Goal: Use online tool/utility: Utilize a website feature to perform a specific function

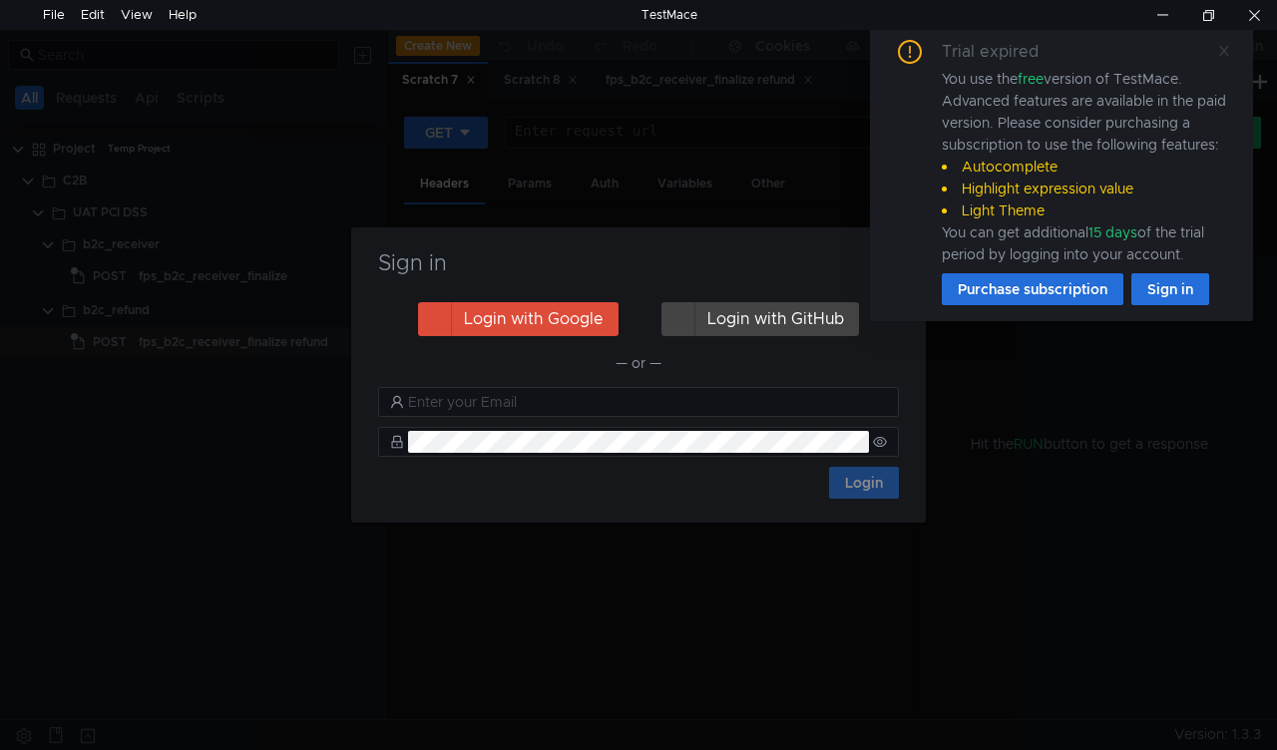
click at [1229, 52] on icon at bounding box center [1224, 51] width 14 height 14
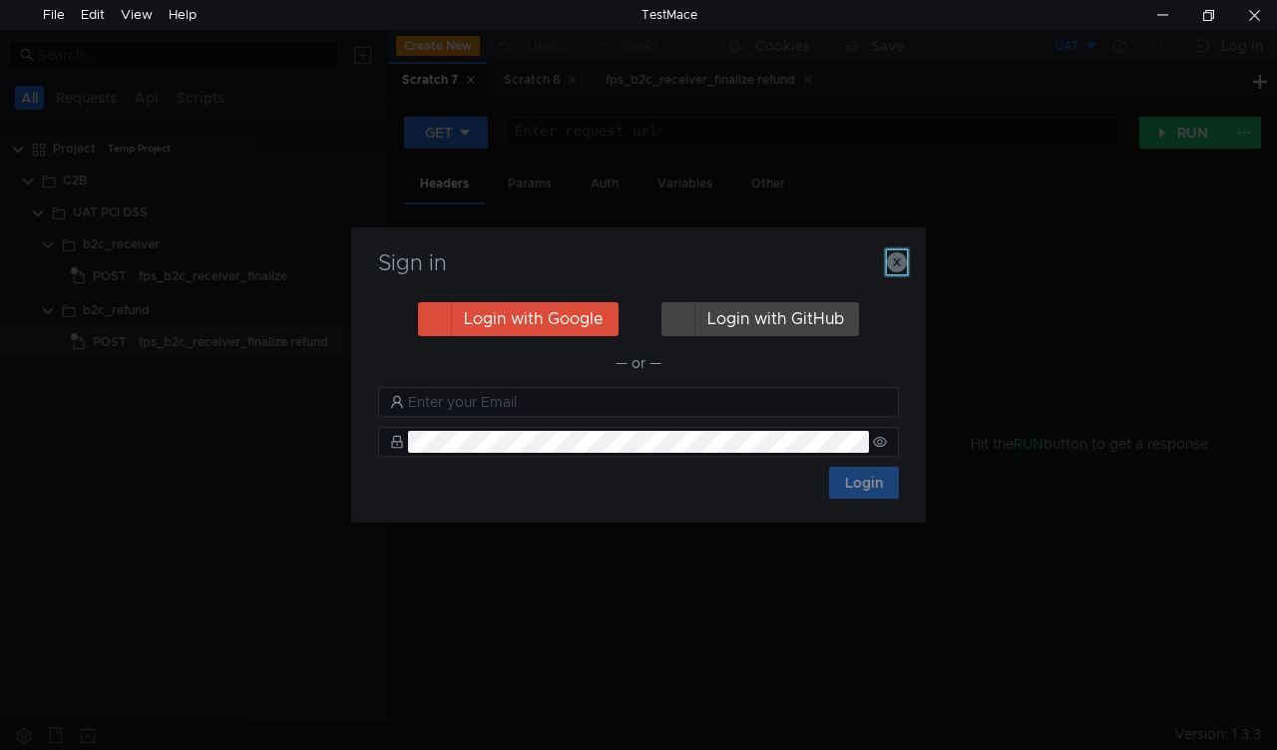
click at [899, 258] on icon "button" at bounding box center [897, 262] width 20 height 20
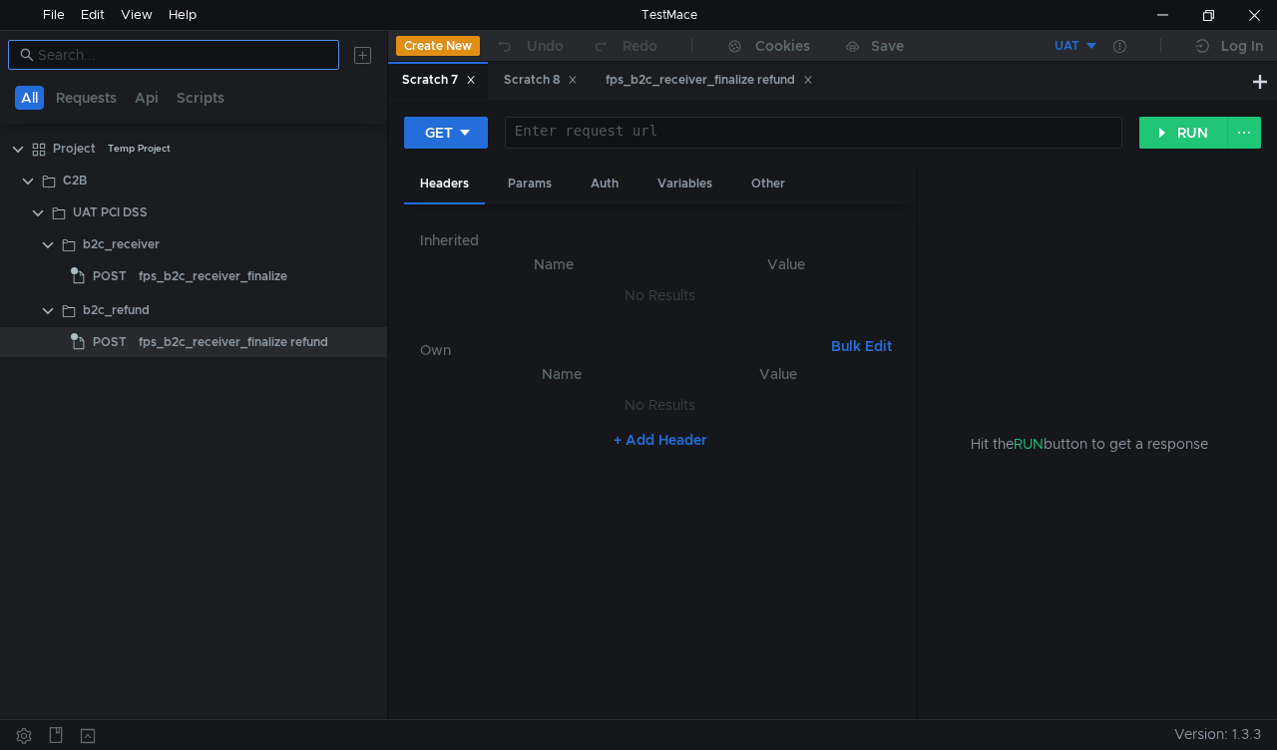
click at [71, 60] on input at bounding box center [182, 55] width 289 height 22
type input "b2c"
click at [101, 276] on span "POST" at bounding box center [110, 276] width 34 height 30
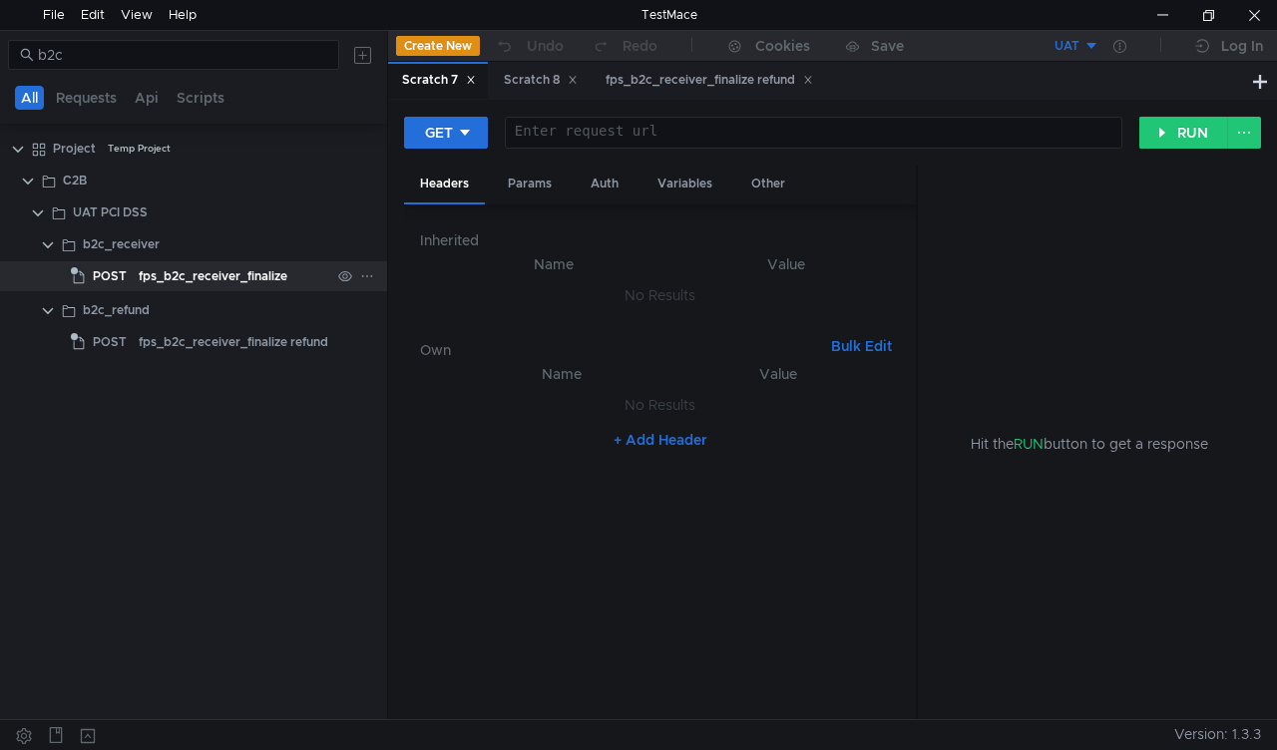
click at [136, 275] on app-tree-icon "POST" at bounding box center [105, 276] width 68 height 30
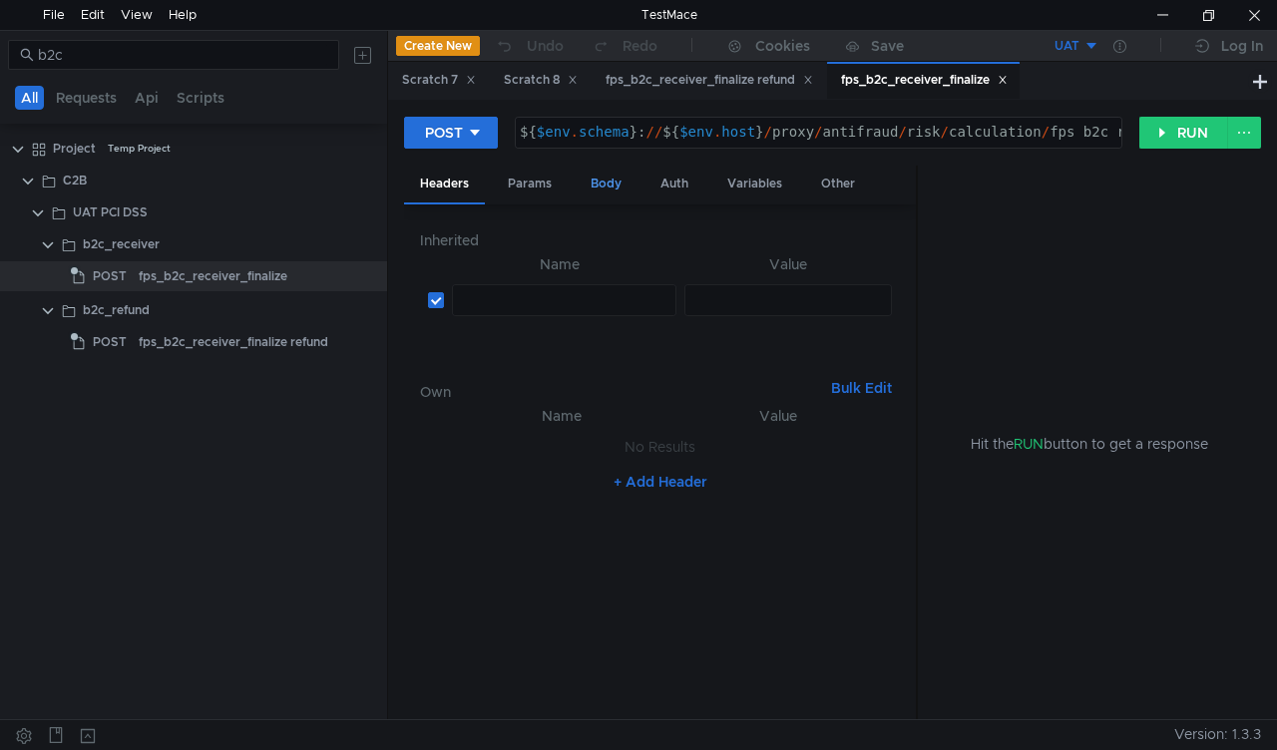
click at [599, 178] on div "Body" at bounding box center [606, 184] width 63 height 37
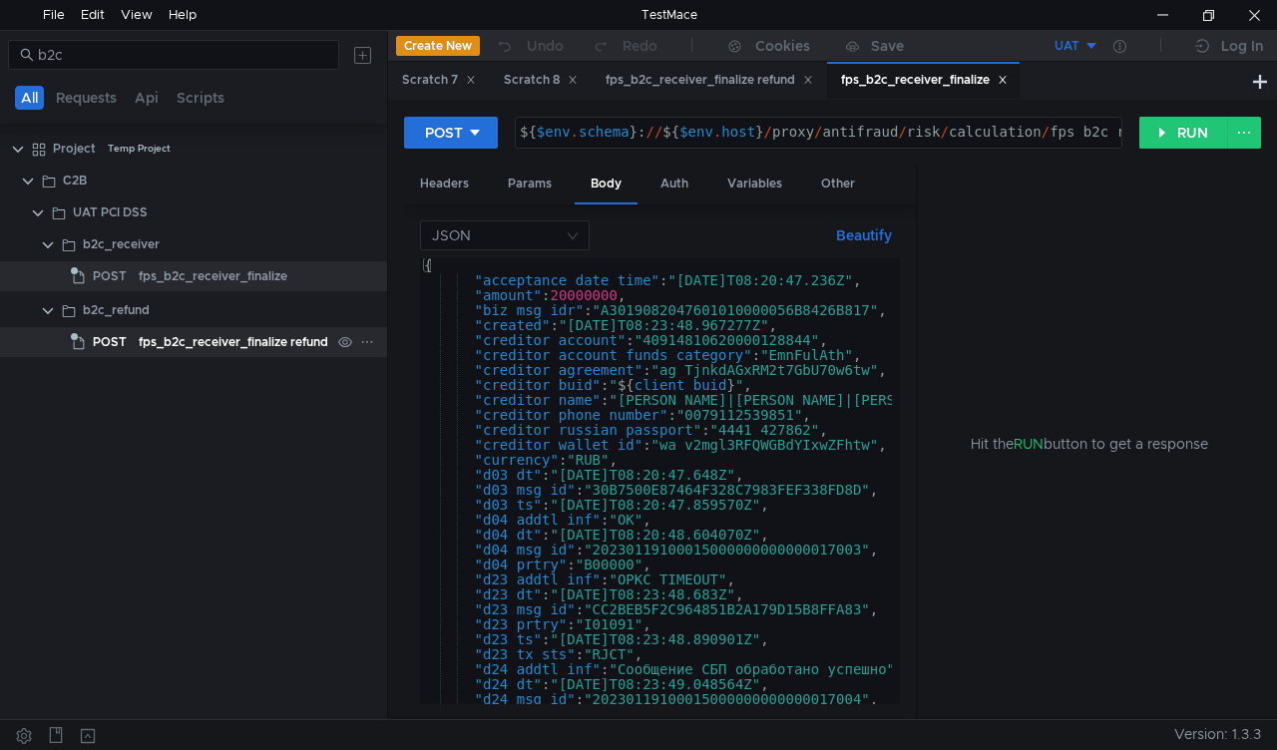
click at [224, 339] on div "fps_b2c_receiver_finalize refund" at bounding box center [234, 342] width 190 height 30
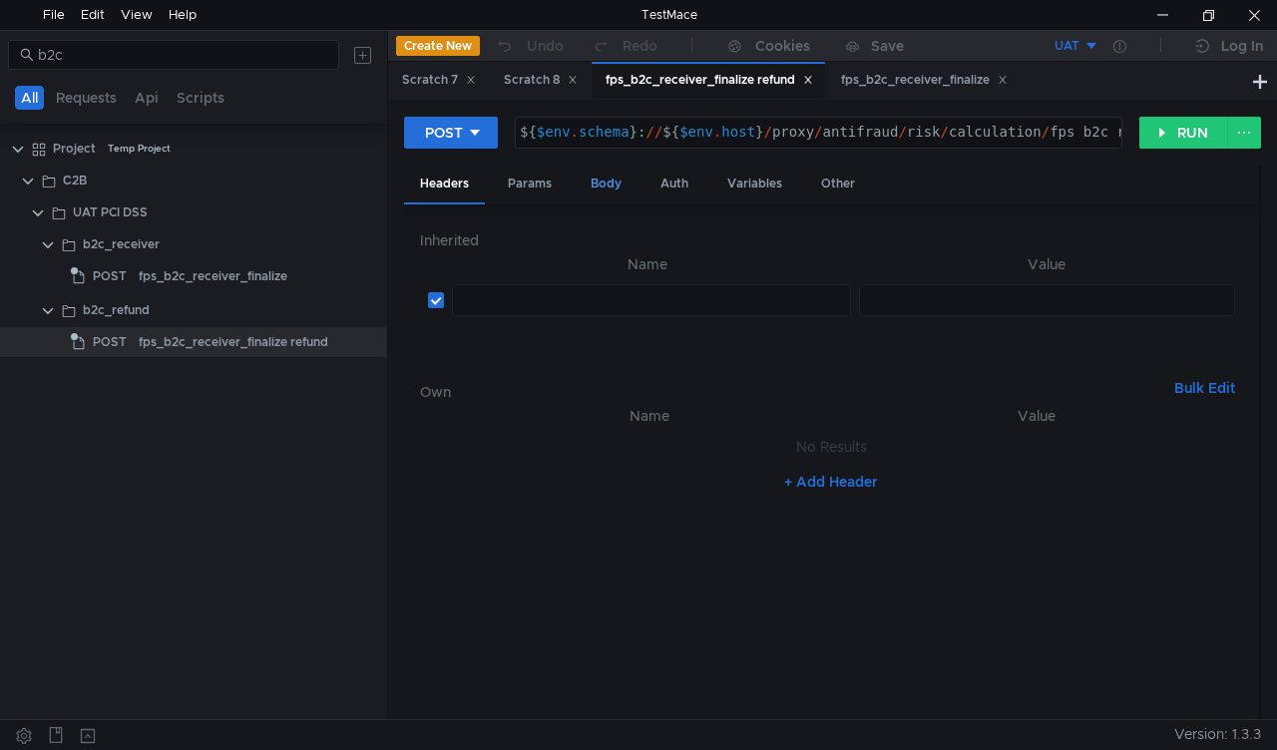
click at [599, 180] on div "Body" at bounding box center [606, 184] width 63 height 37
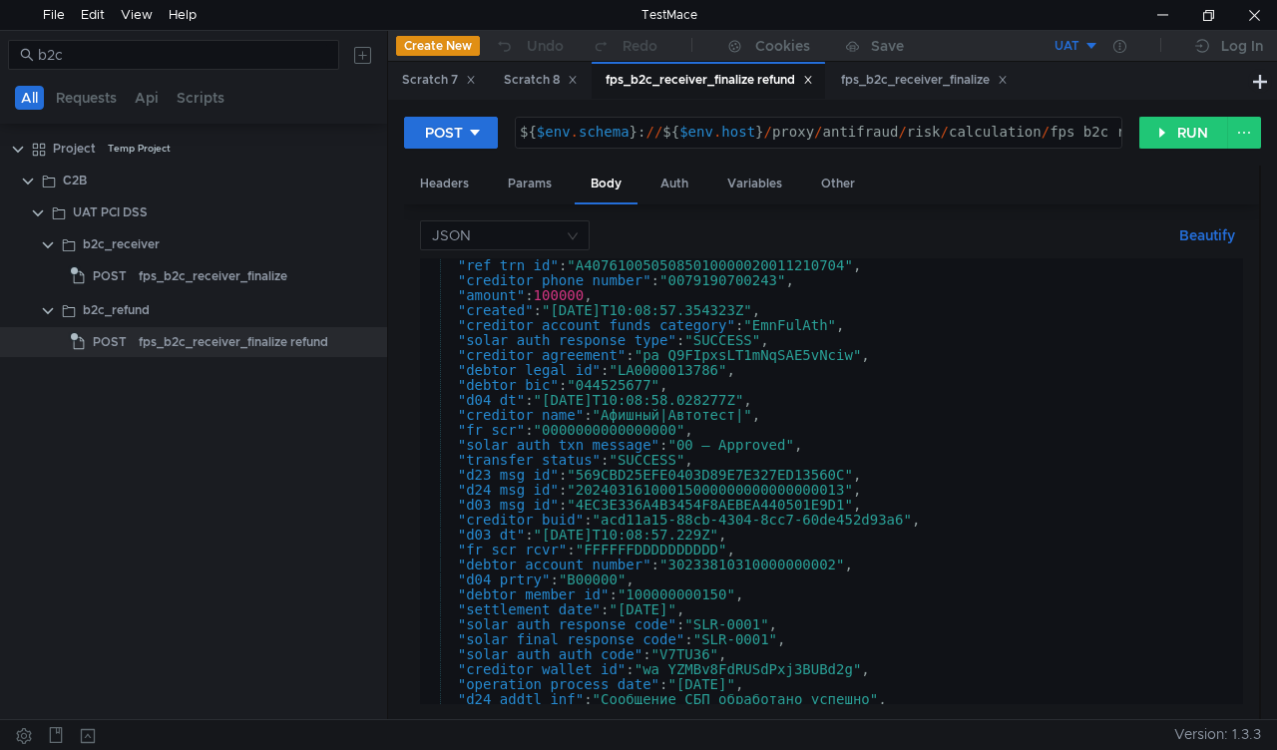
scroll to position [625, 0]
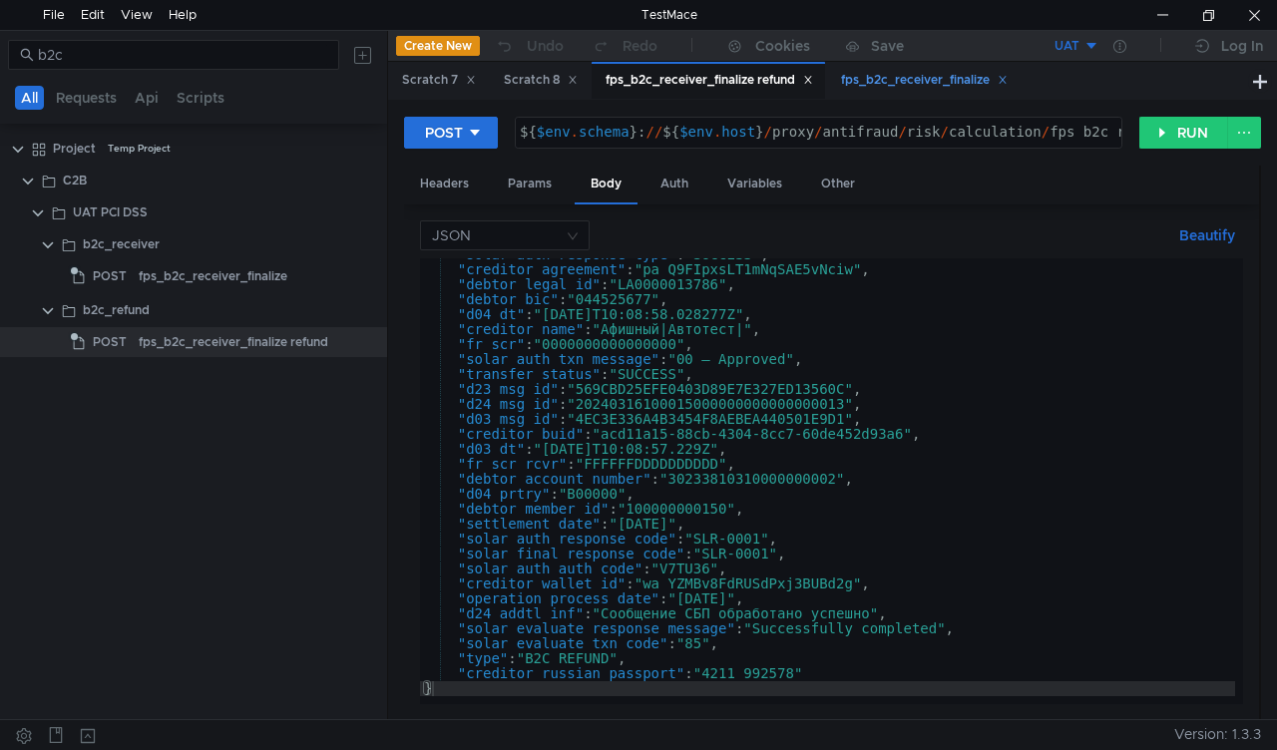
click at [1008, 74] on div "fps_b2c_receiver_finalize" at bounding box center [924, 80] width 167 height 21
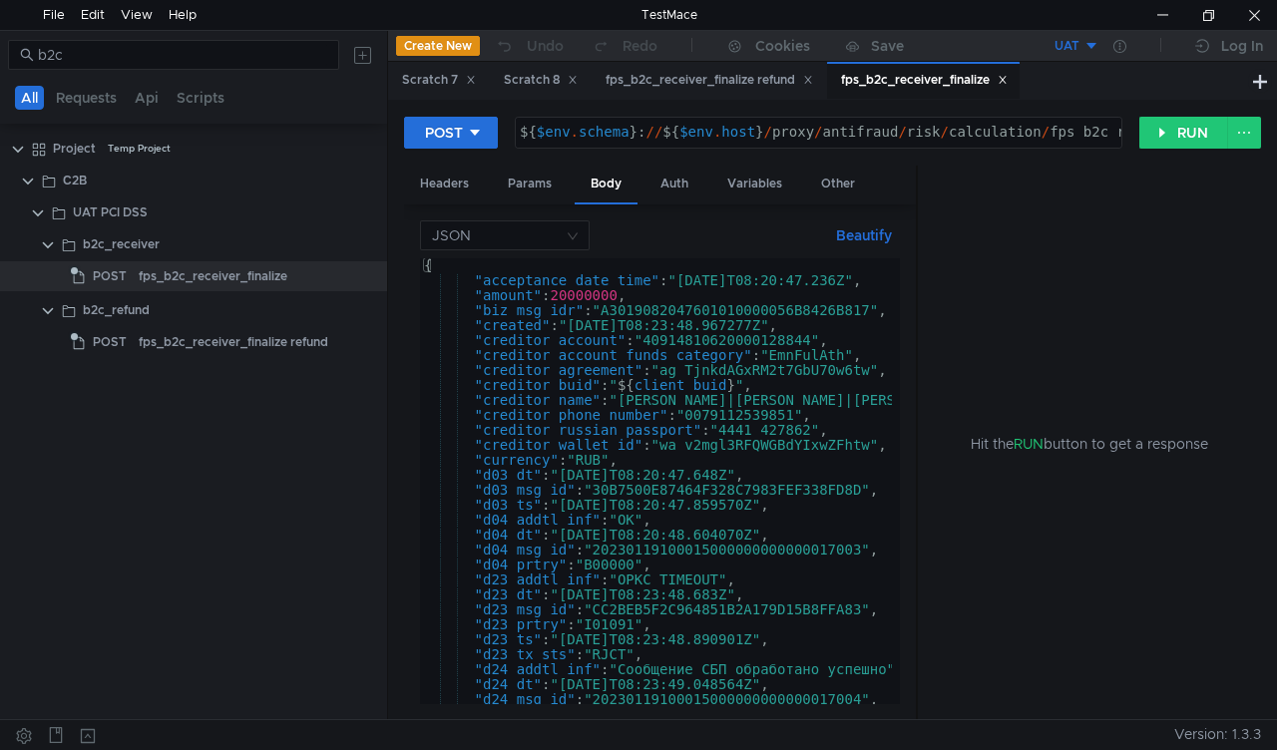
click at [1005, 74] on div "fps_b2c_receiver_finalize" at bounding box center [924, 80] width 167 height 21
click at [1008, 82] on icon at bounding box center [1003, 80] width 10 height 10
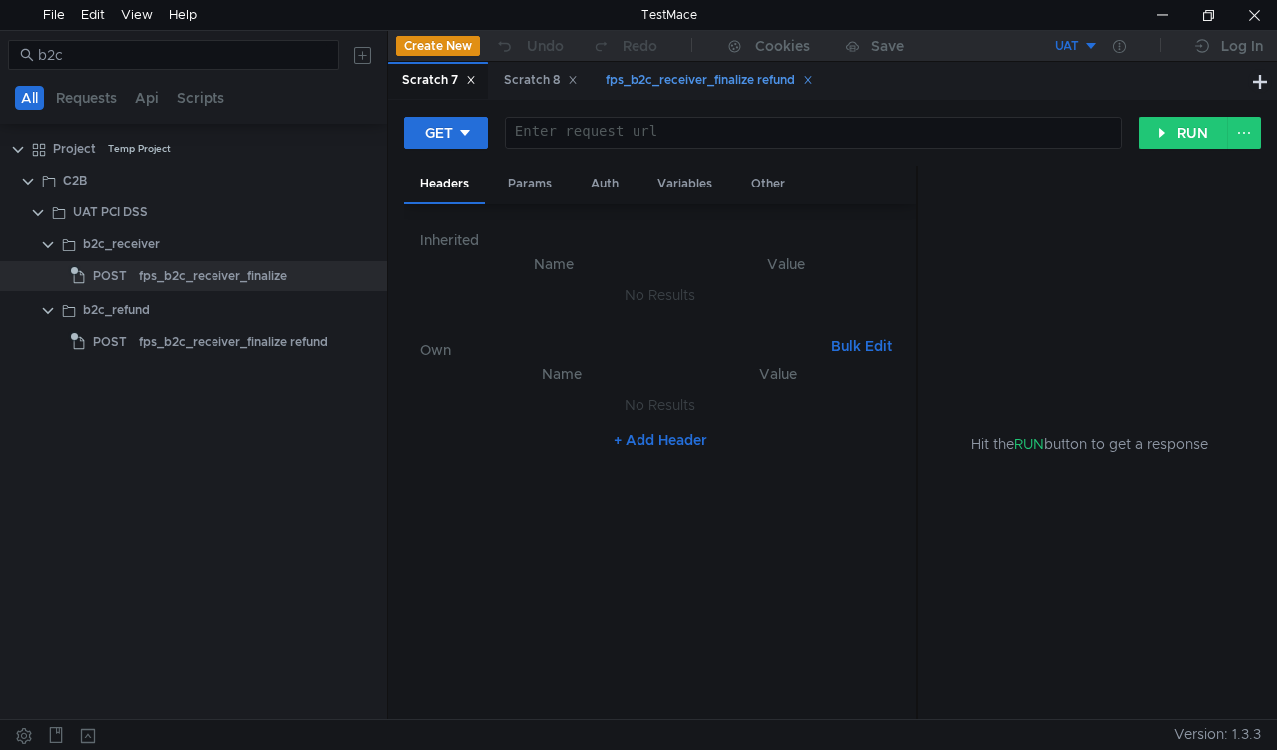
click at [645, 75] on div "fps_b2c_receiver_finalize refund" at bounding box center [710, 80] width 208 height 21
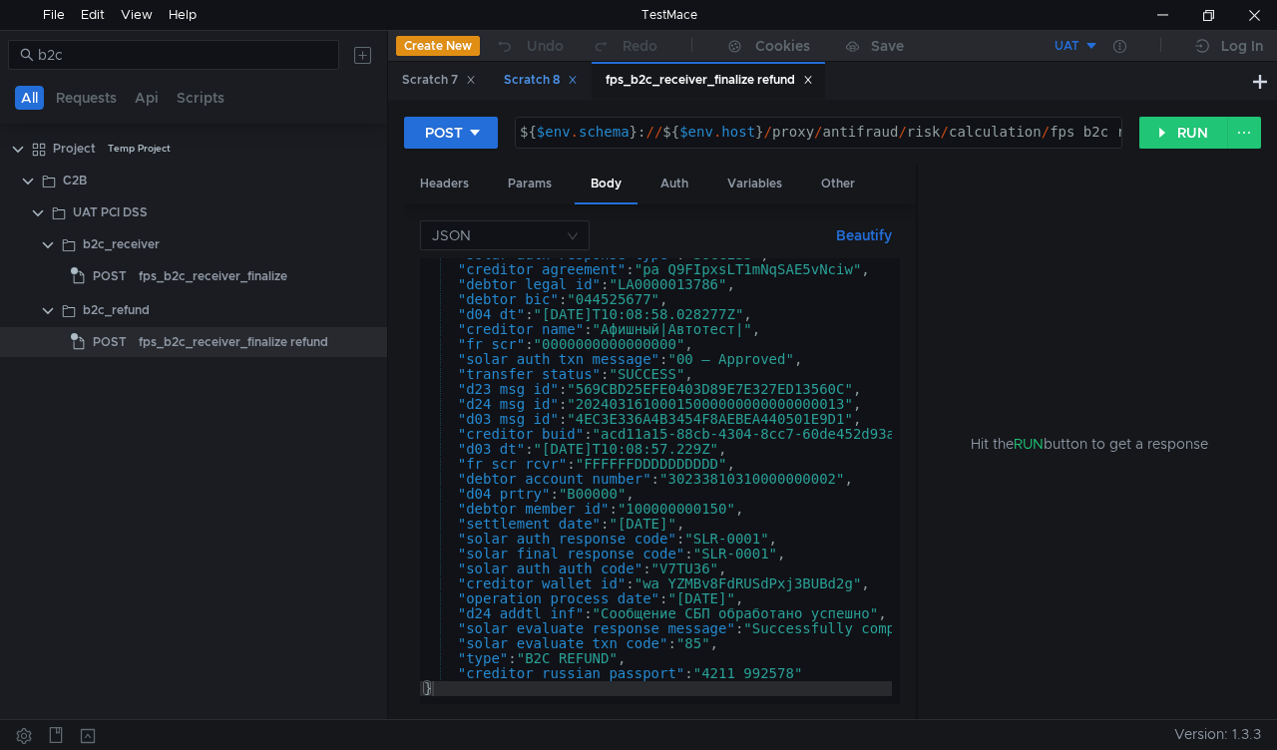
click at [574, 84] on icon at bounding box center [572, 80] width 7 height 7
click at [479, 78] on div "Scratch 7" at bounding box center [438, 80] width 100 height 37
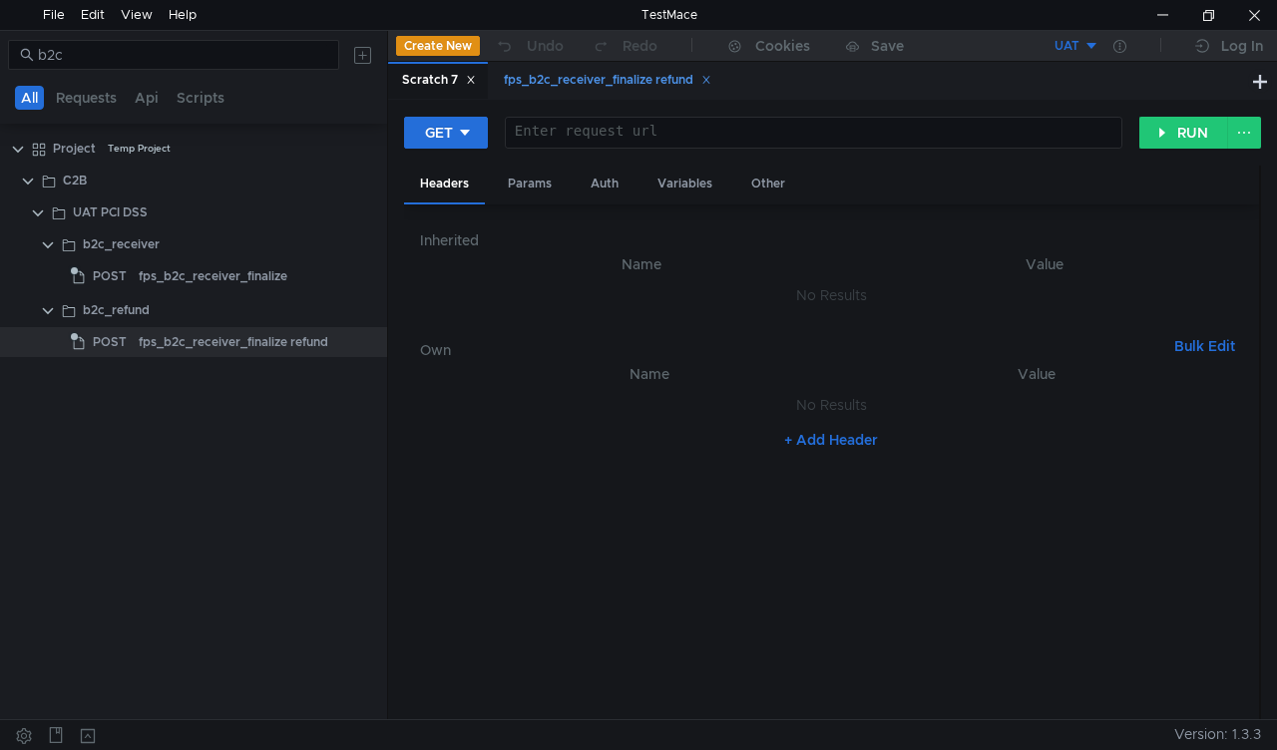
click at [561, 72] on div "fps_b2c_receiver_finalize refund" at bounding box center [608, 80] width 208 height 21
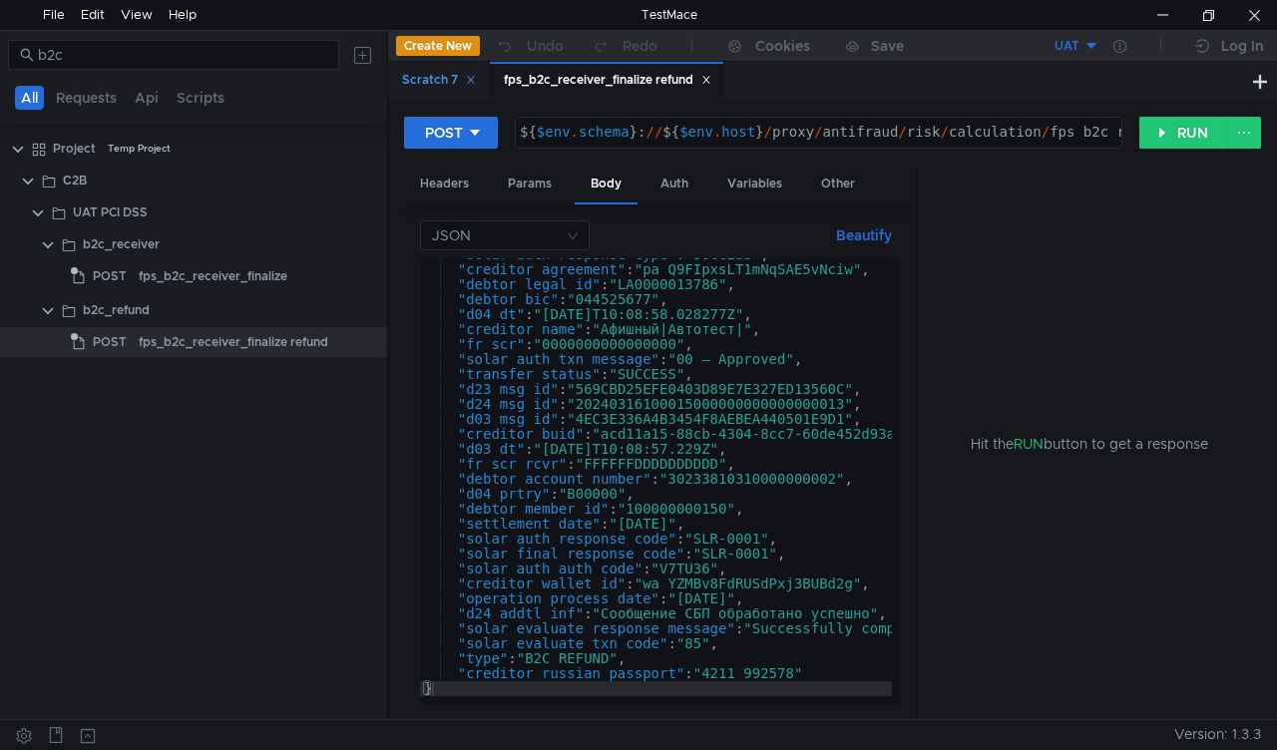
click at [471, 78] on icon at bounding box center [470, 80] width 7 height 7
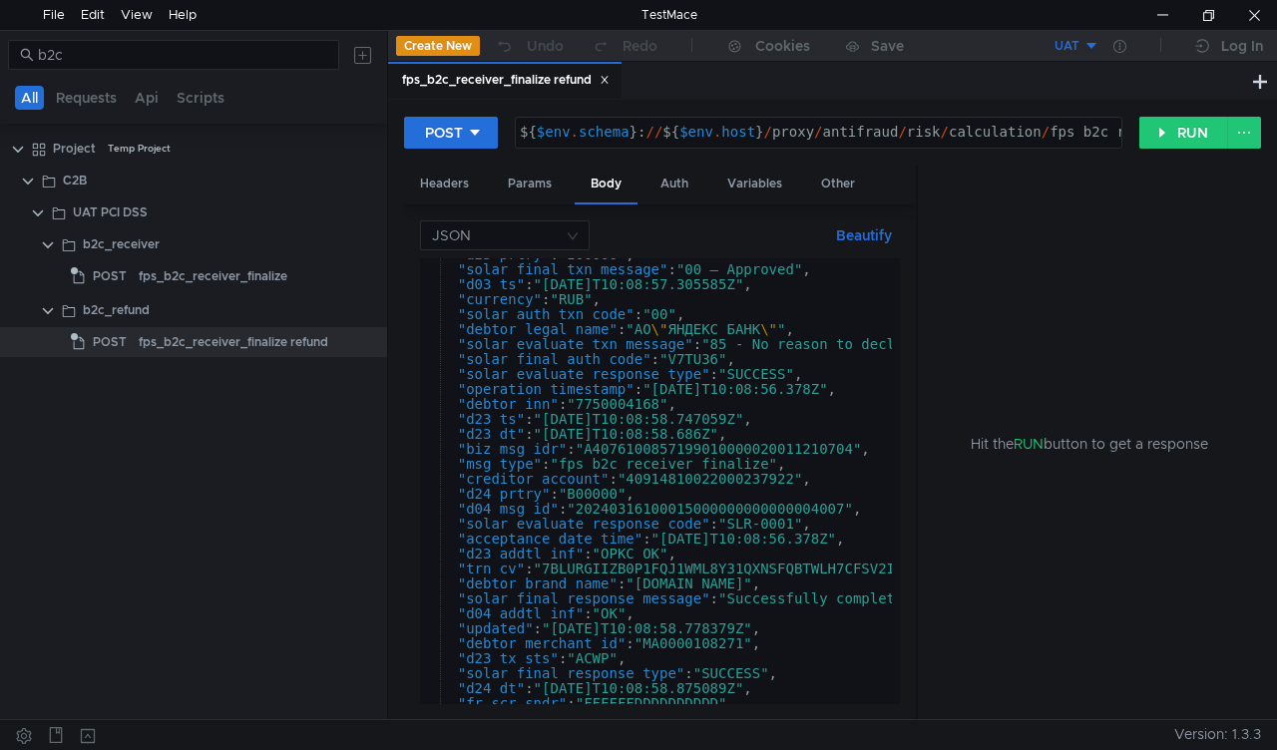
scroll to position [0, 0]
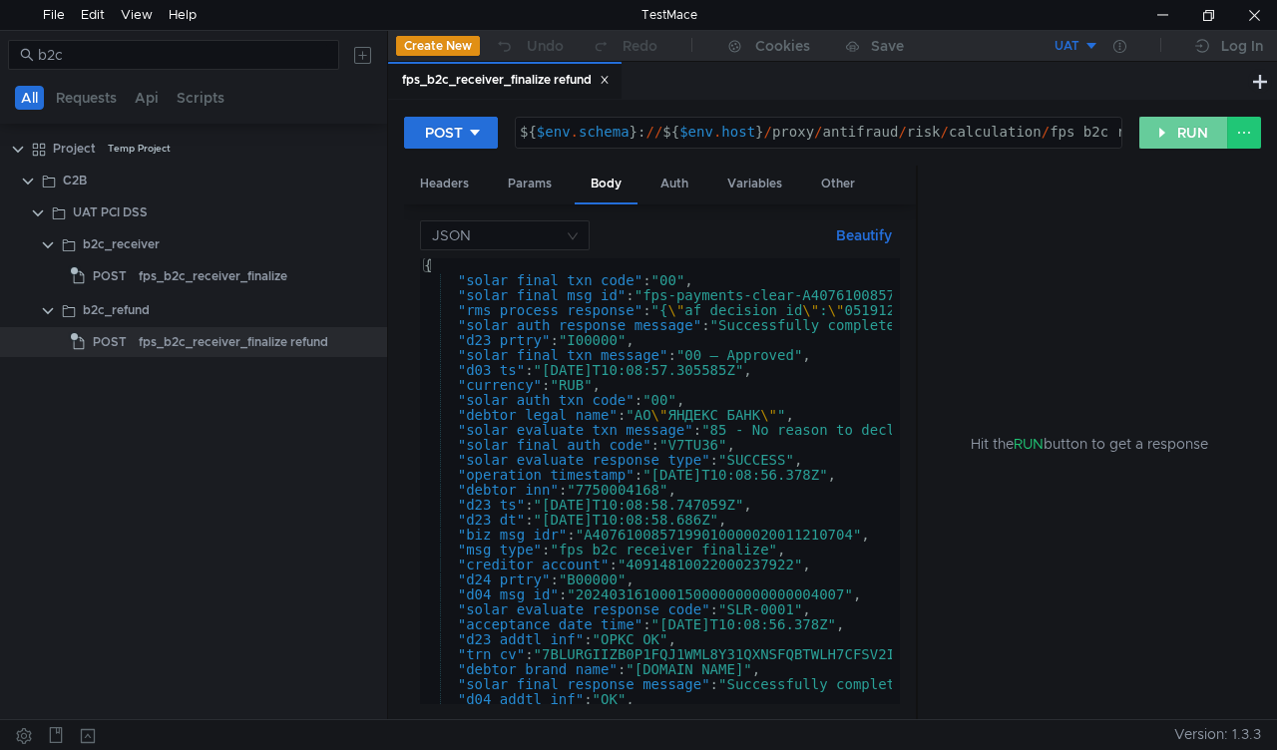
click at [1180, 129] on button "RUN" at bounding box center [1183, 133] width 89 height 32
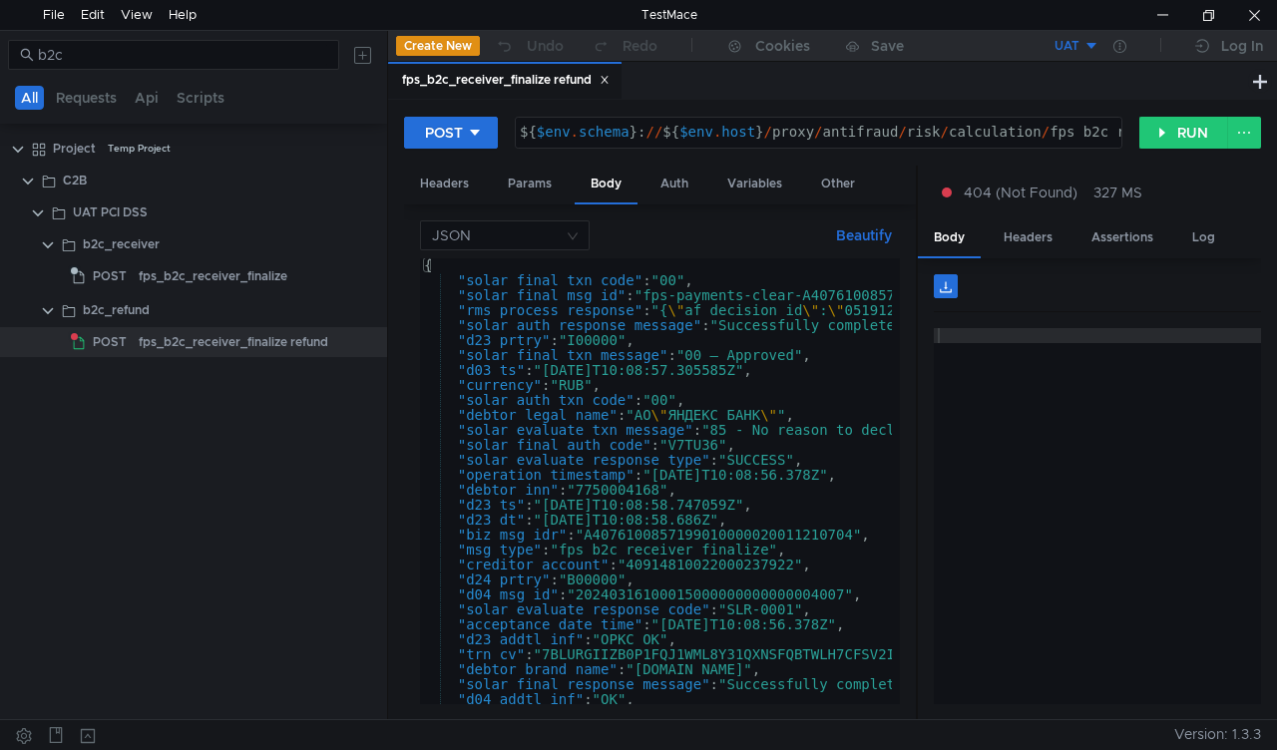
click at [1084, 40] on button "UAT" at bounding box center [1030, 46] width 139 height 32
click at [1032, 148] on li "UAT DSS" at bounding box center [1030, 152] width 139 height 32
click at [1159, 140] on button "RUN" at bounding box center [1183, 133] width 89 height 32
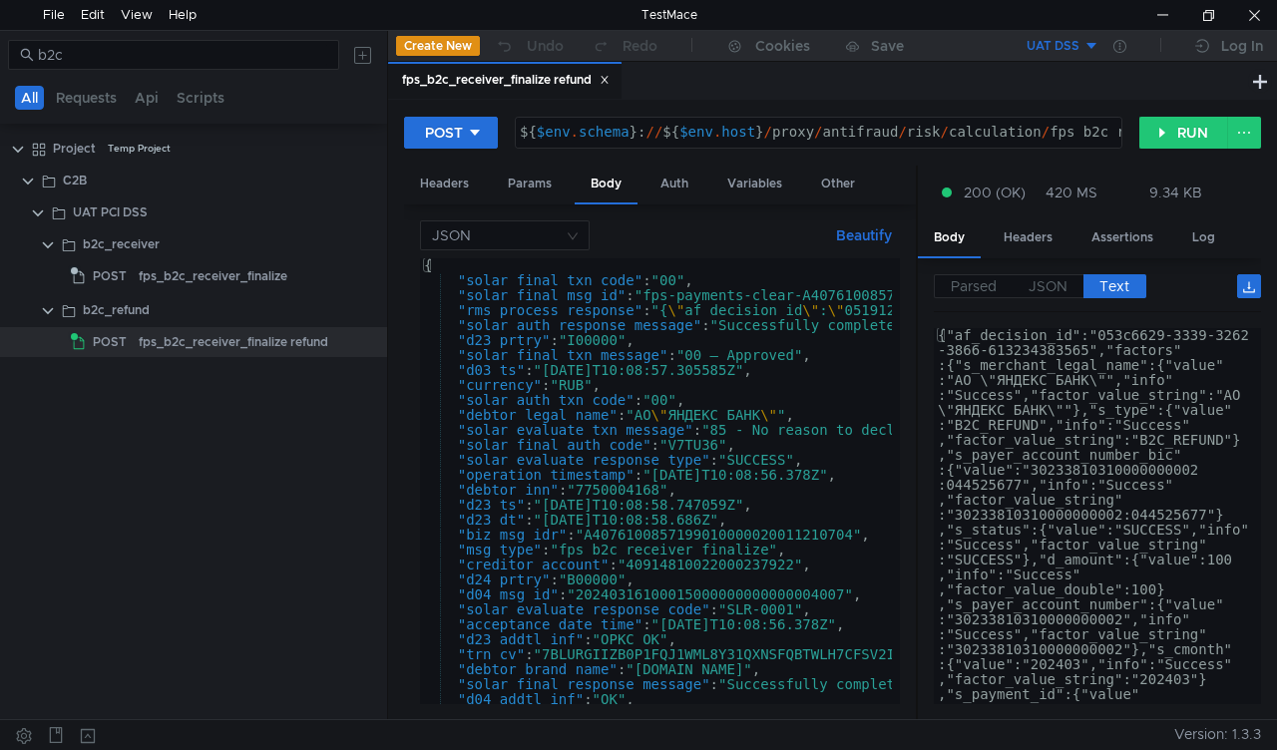
type textarea "{"
click at [454, 267] on div "{ "solar_final_txn_code" : "00" , "solar_final_msg_id" : "fps-payments-clear-A4…" at bounding box center [1266, 492] width 1693 height 468
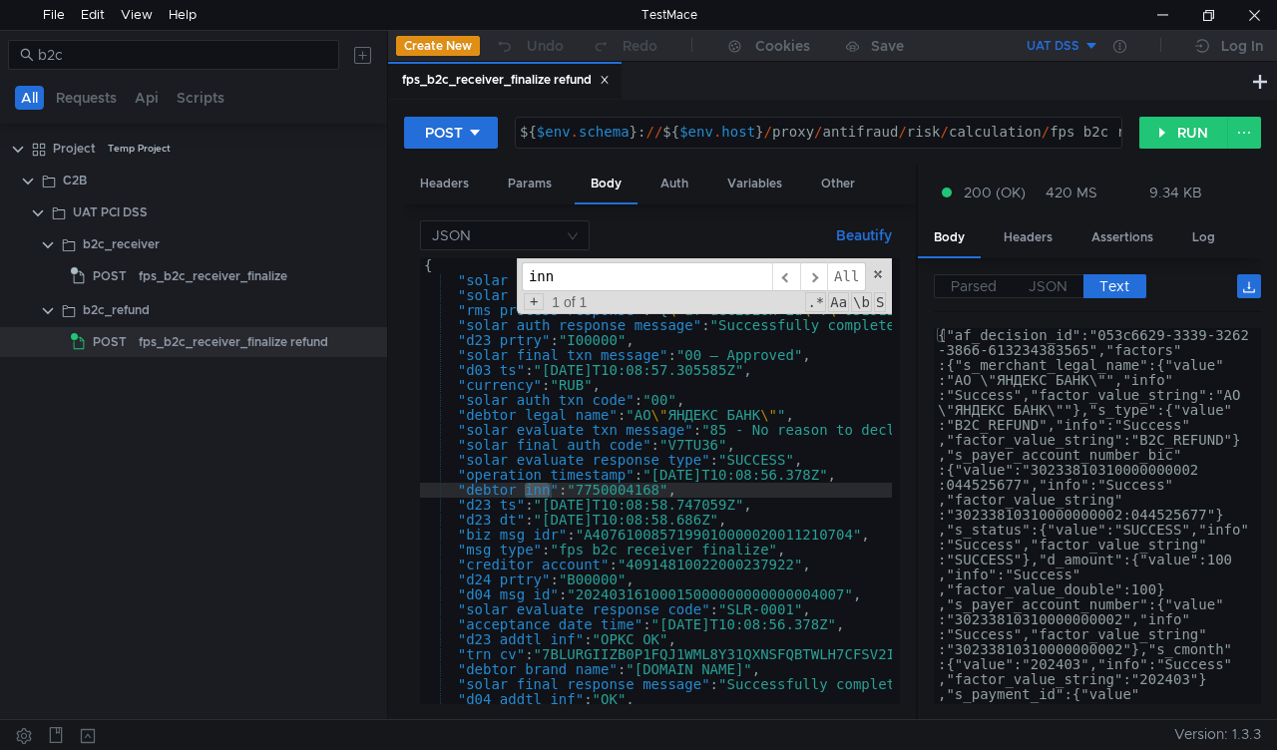
type input "inn"
click at [579, 493] on div "{ "solar_final_txn_code" : "00" , "solar_final_msg_id" : "fps-payments-clear-A4…" at bounding box center [1266, 492] width 1693 height 468
click at [583, 490] on div "{ "solar_final_txn_code" : "00" , "solar_final_msg_id" : "fps-payments-clear-A4…" at bounding box center [1266, 492] width 1693 height 468
click at [882, 273] on span at bounding box center [878, 274] width 14 height 14
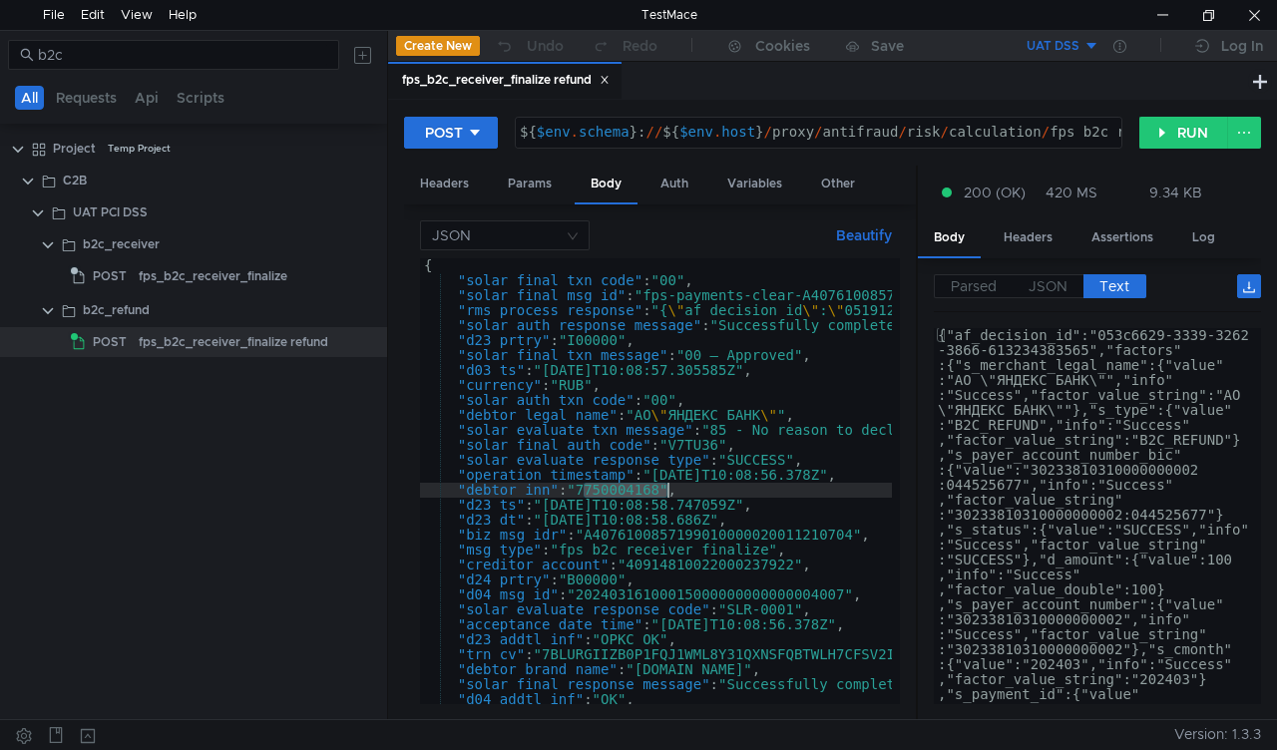
drag, startPoint x: 585, startPoint y: 484, endPoint x: 665, endPoint y: 491, distance: 80.1
click at [665, 491] on div "{ "solar_final_txn_code" : "00" , "solar_final_msg_id" : "fps-payments-clear-A4…" at bounding box center [1266, 492] width 1693 height 468
paste textarea "053c661d-6631-6238-3862-643639626639"
drag, startPoint x: 581, startPoint y: 492, endPoint x: 879, endPoint y: 495, distance: 298.4
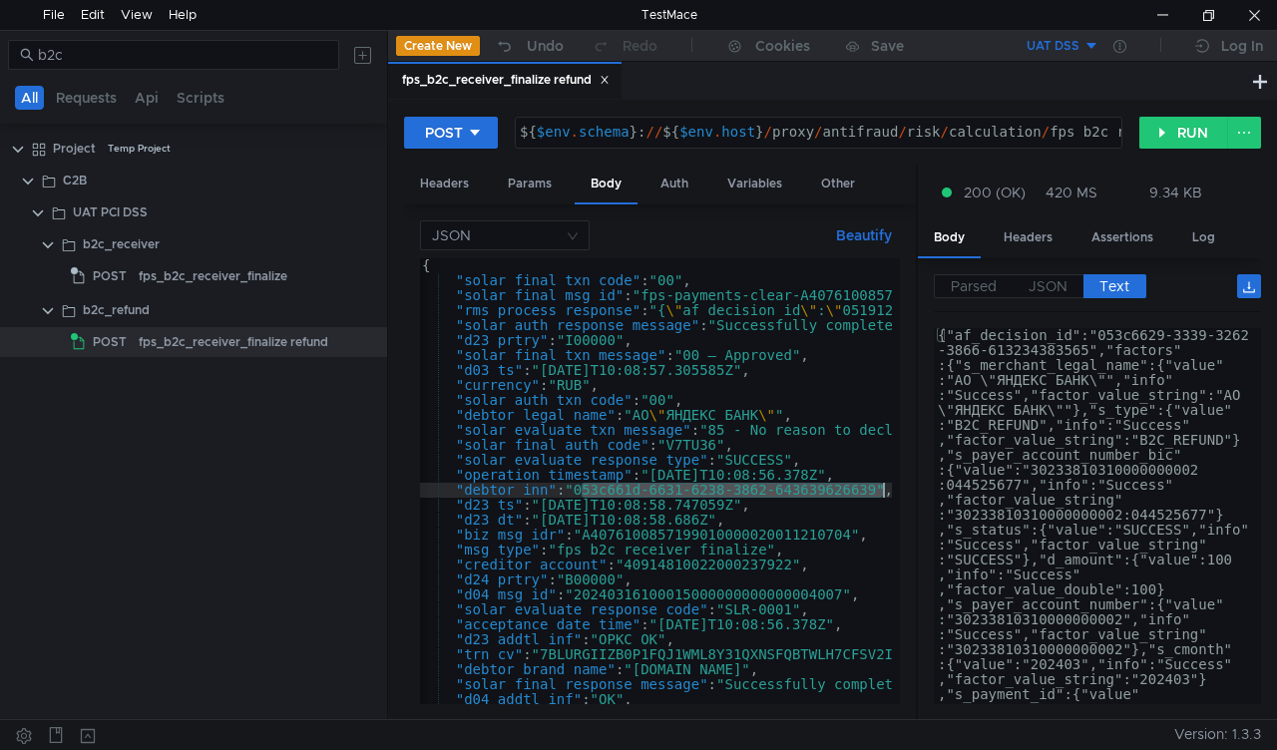
click at [879, 495] on div "{ "solar_final_txn_code" : "00" , "solar_final_msg_id" : "fps-payments-clear-A4…" at bounding box center [1264, 492] width 1693 height 468
click at [581, 486] on div "{ "solar_final_txn_code" : "00" , "solar_final_msg_id" : "fps-payments-clear-A4…" at bounding box center [1264, 492] width 1693 height 468
paste textarea "38947923472346"
type textarea ""debtor_inn": "38947923472346","
click at [1197, 132] on button "RUN" at bounding box center [1183, 133] width 89 height 32
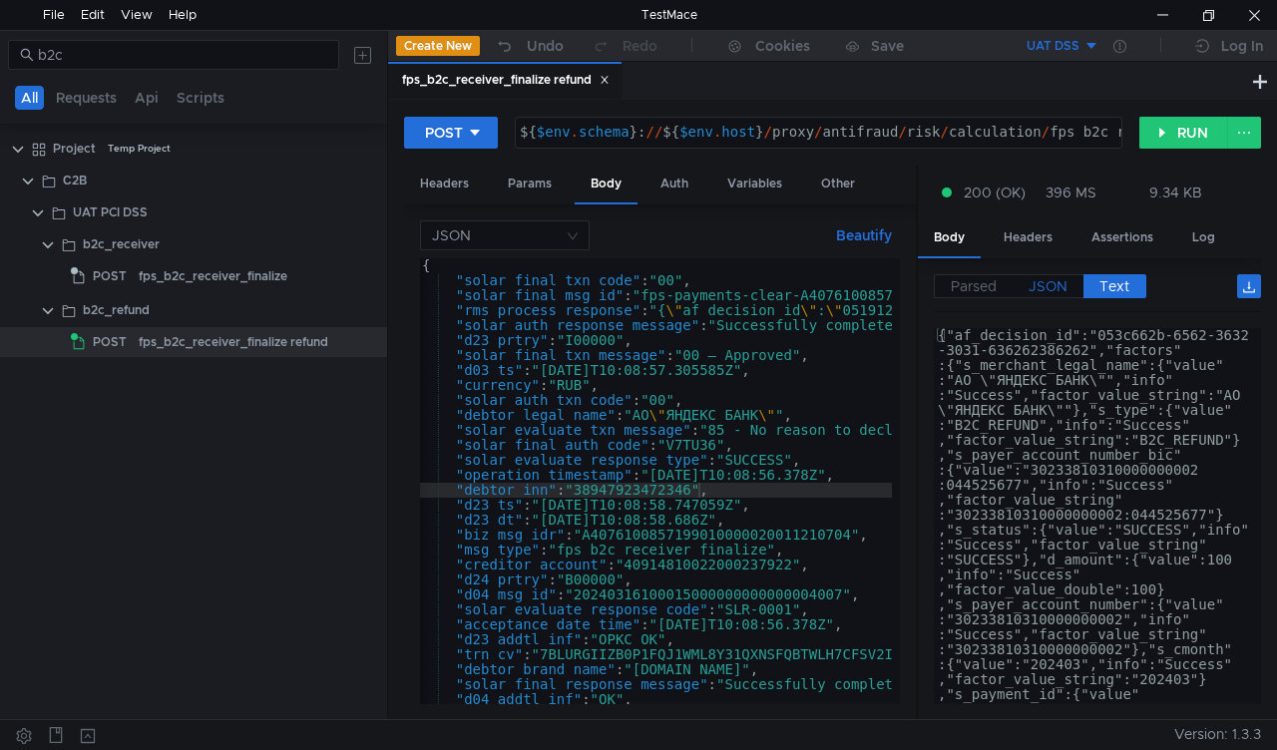
click at [1040, 278] on span "JSON" at bounding box center [1048, 286] width 39 height 18
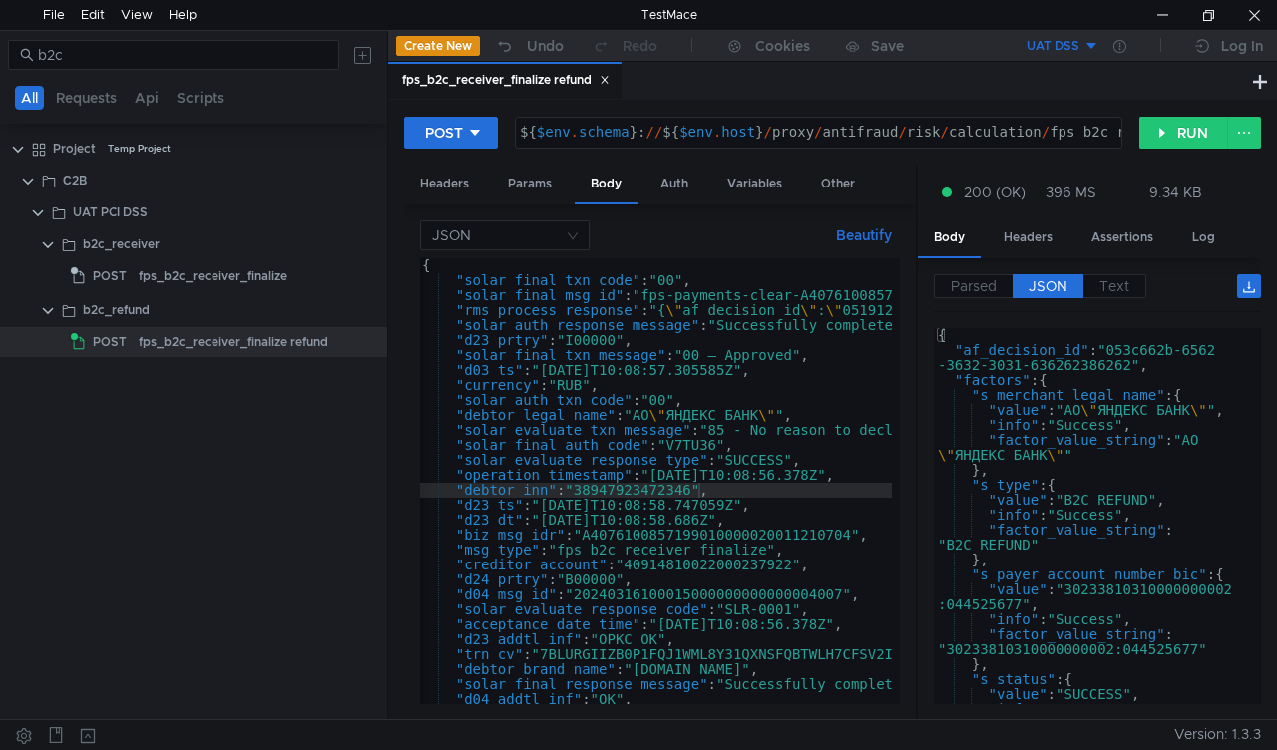
type textarea ""af_decision_id": "053c662b-6562-3632-3031-636262386262","
drag, startPoint x: 1116, startPoint y: 351, endPoint x: 1127, endPoint y: 361, distance: 15.6
click at [1127, 361] on div "{ "af_decision_id" : "053c662b-6562 -3632-3031-636262386262" , "factors" : { "s…" at bounding box center [1093, 538] width 319 height 421
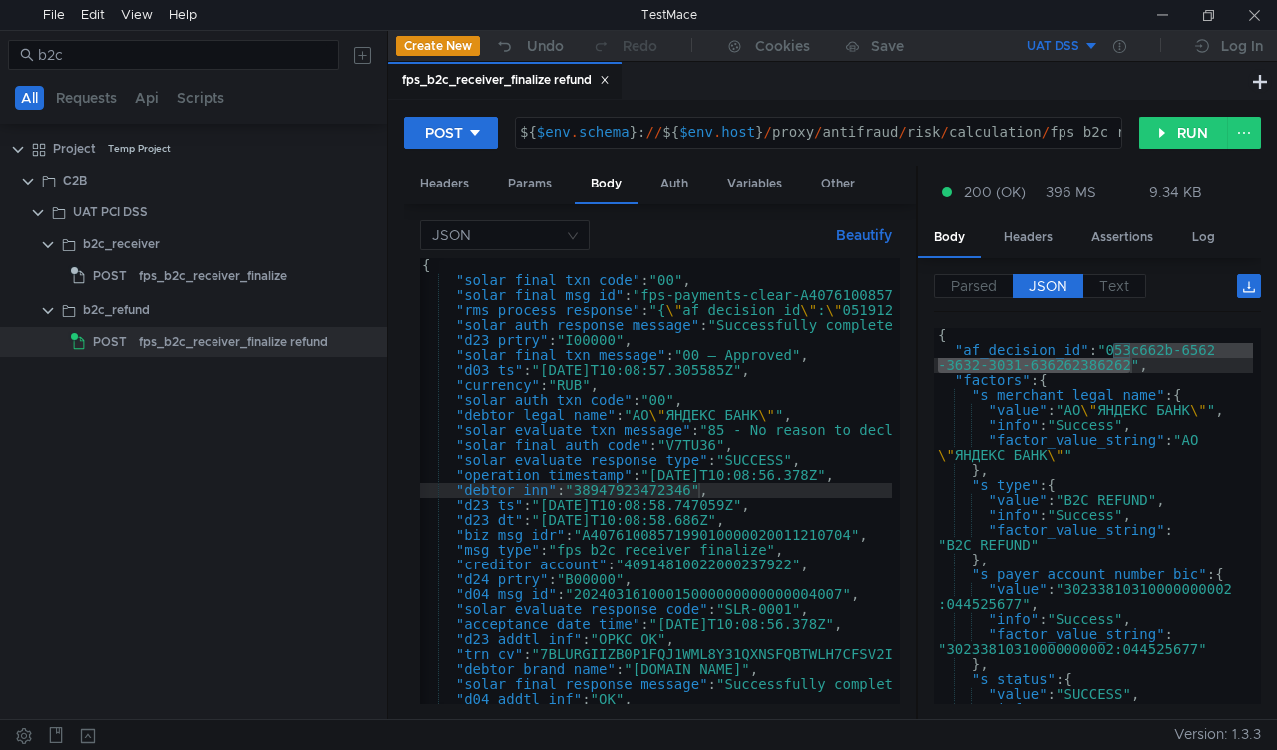
scroll to position [0, 2]
drag, startPoint x: 729, startPoint y: 711, endPoint x: 609, endPoint y: 797, distance: 148.1
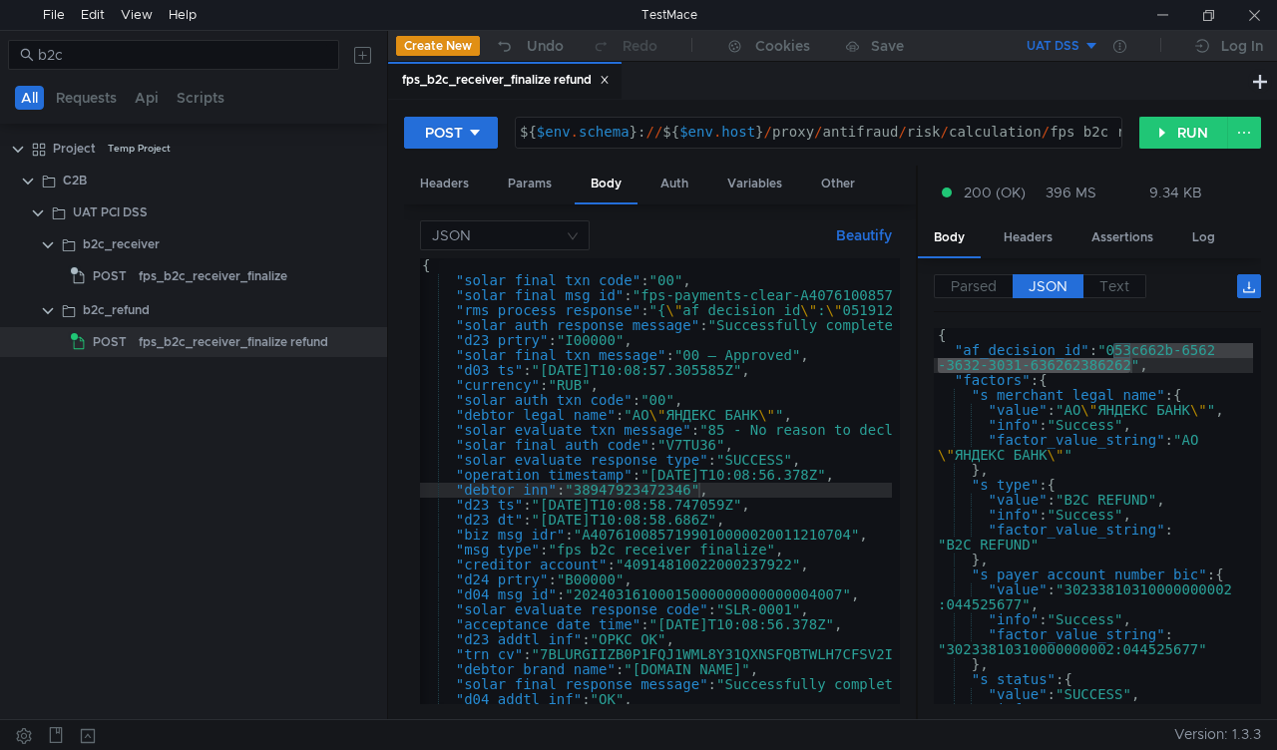
scroll to position [0, 2]
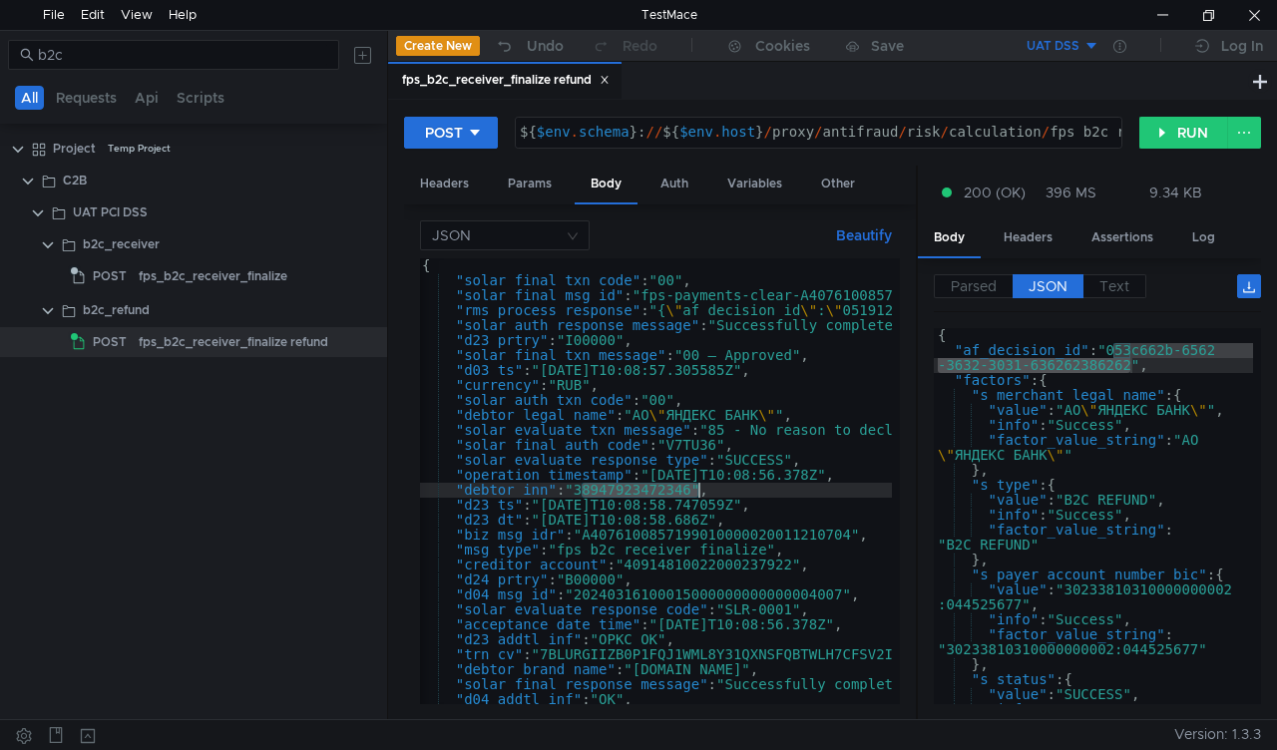
drag, startPoint x: 585, startPoint y: 493, endPoint x: 695, endPoint y: 487, distance: 110.9
click at [695, 487] on div "{ "solar_final_txn_code" : "00" , "solar_final_msg_id" : "fps-payments-clear-A4…" at bounding box center [1264, 492] width 1693 height 468
click at [695, 487] on div "{ "solar_final_txn_code" : "00" , "solar_final_msg_id" : "fps-payments-clear-A4…" at bounding box center [656, 481] width 473 height 446
paste textarea "741112656460"
drag, startPoint x: 700, startPoint y: 484, endPoint x: 580, endPoint y: 485, distance: 120.7
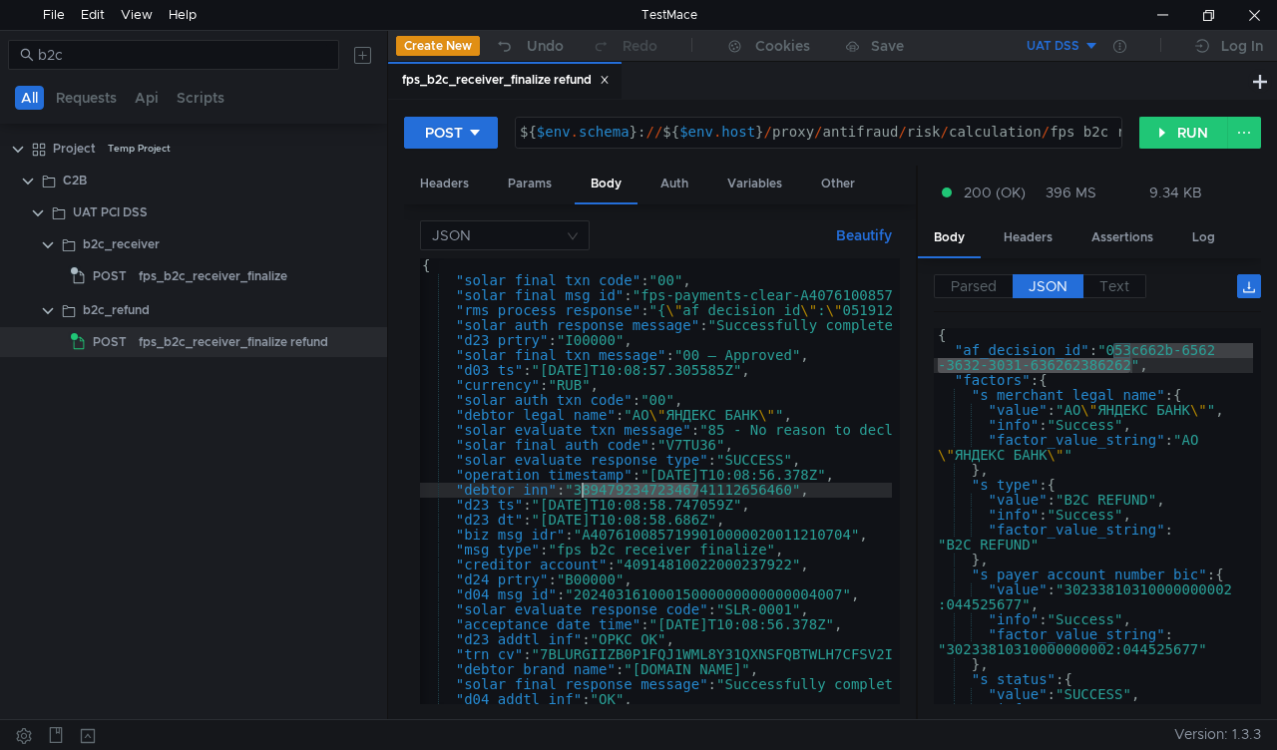
click at [580, 485] on div "{ "solar_final_txn_code" : "00" , "solar_final_msg_id" : "fps-payments-clear-A4…" at bounding box center [1264, 492] width 1693 height 468
type textarea ""debtor_inn": "741112656460","
click at [1174, 125] on button "RUN" at bounding box center [1183, 133] width 89 height 32
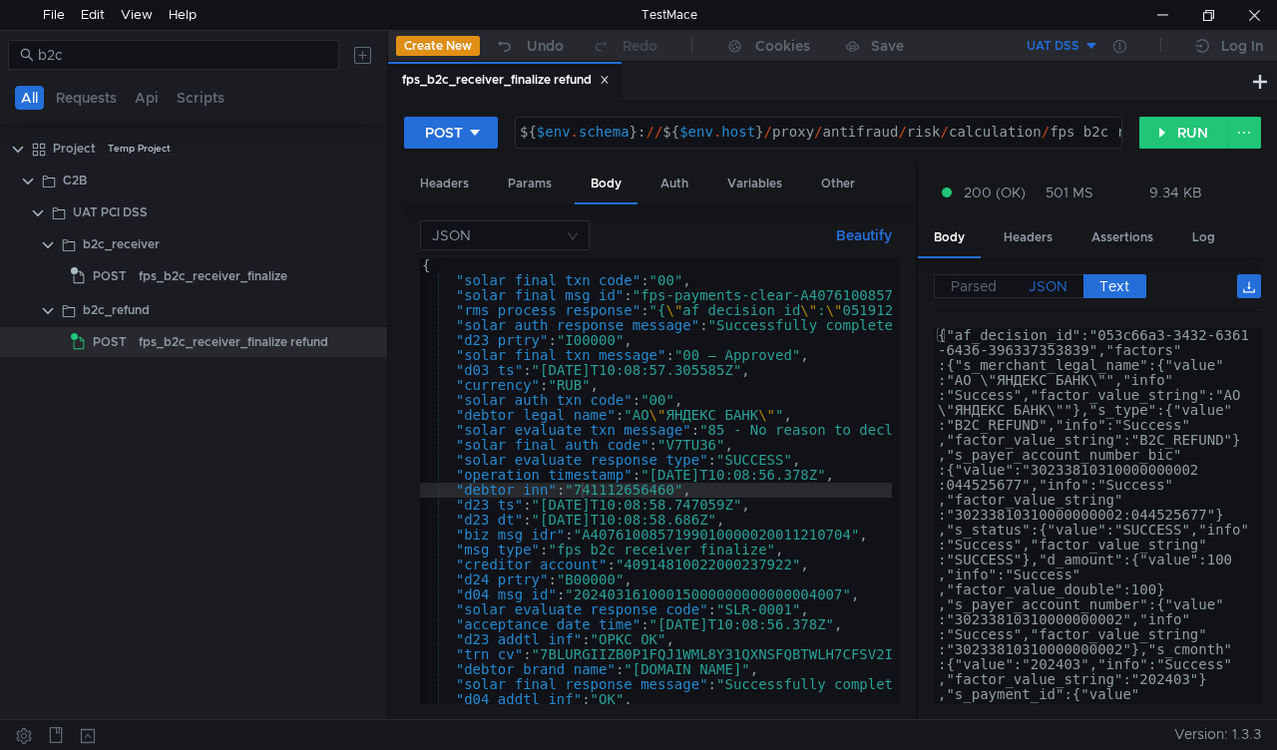
click at [1042, 285] on span "JSON" at bounding box center [1048, 286] width 39 height 18
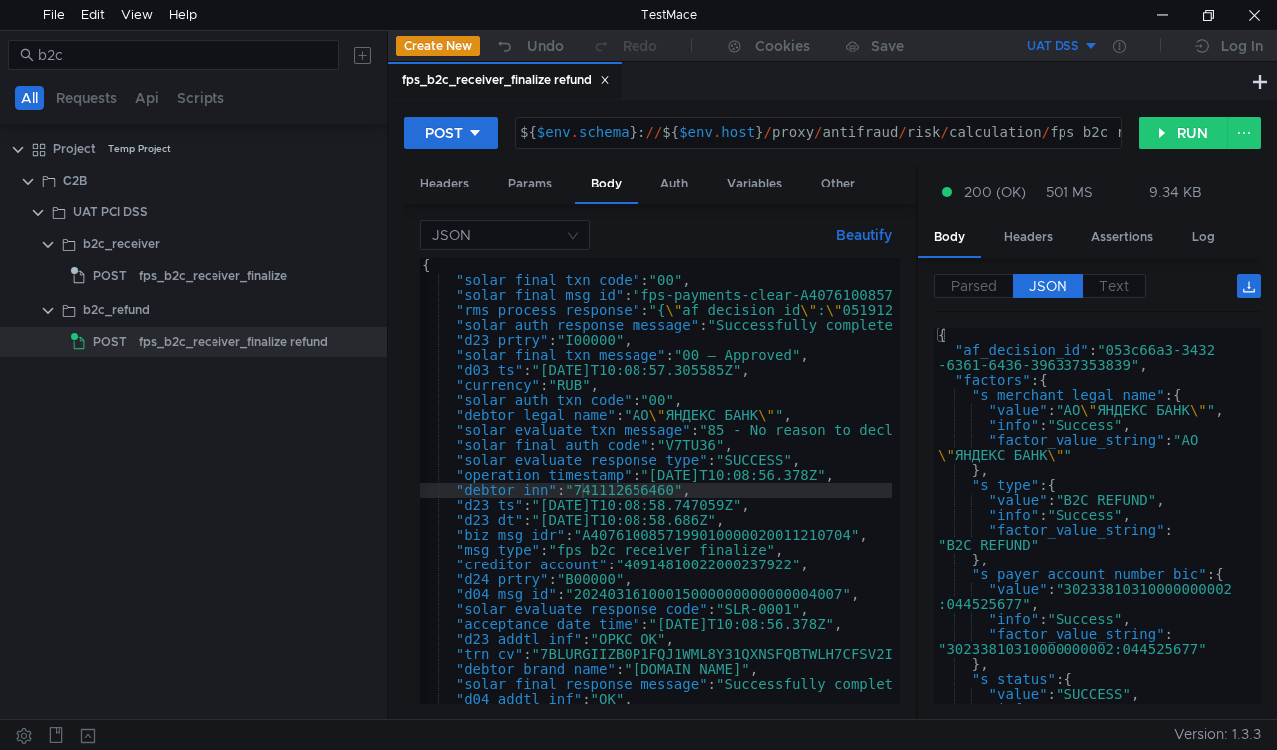
type textarea ""af_decision_id": "053c66a3-3432-6361-6436-396337353839","
drag, startPoint x: 1114, startPoint y: 351, endPoint x: 1128, endPoint y: 364, distance: 19.8
click at [1128, 364] on div "{ "af_decision_id" : "053c66a3-3432 -6361-6436-396337353839" , "factors" : { "s…" at bounding box center [1093, 538] width 319 height 421
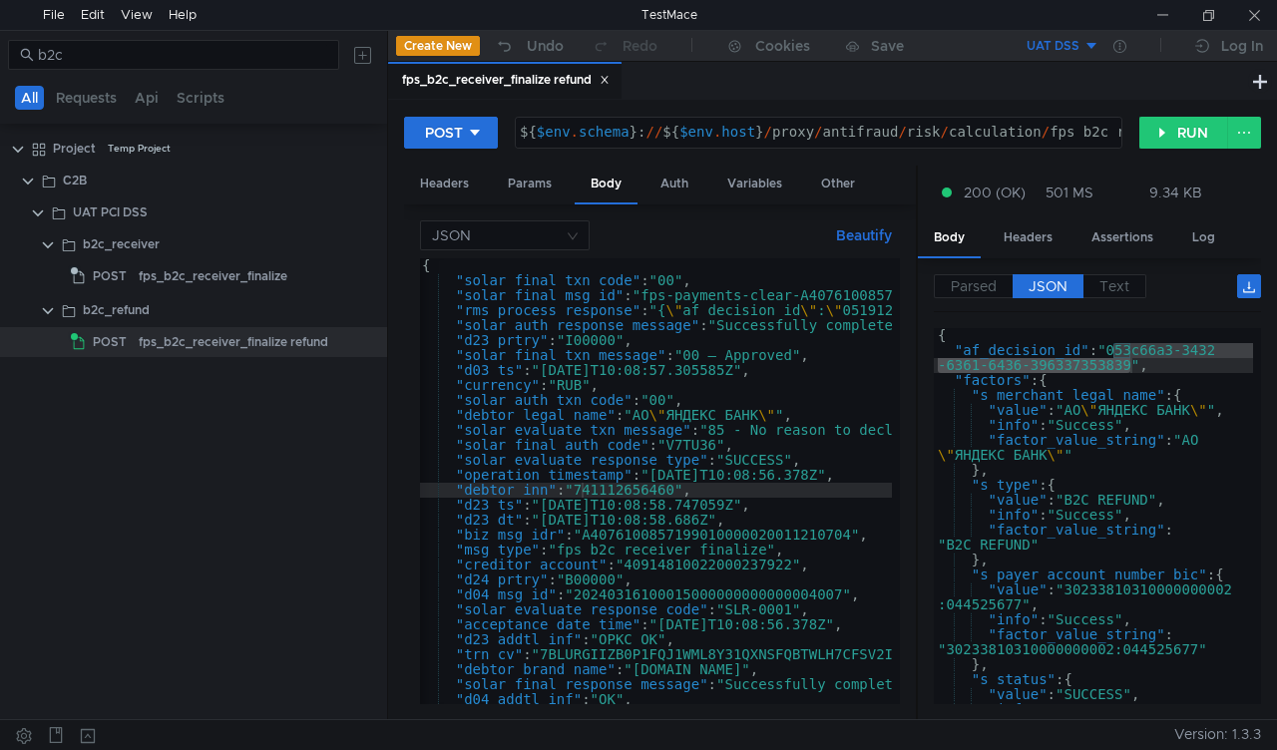
scroll to position [0, 2]
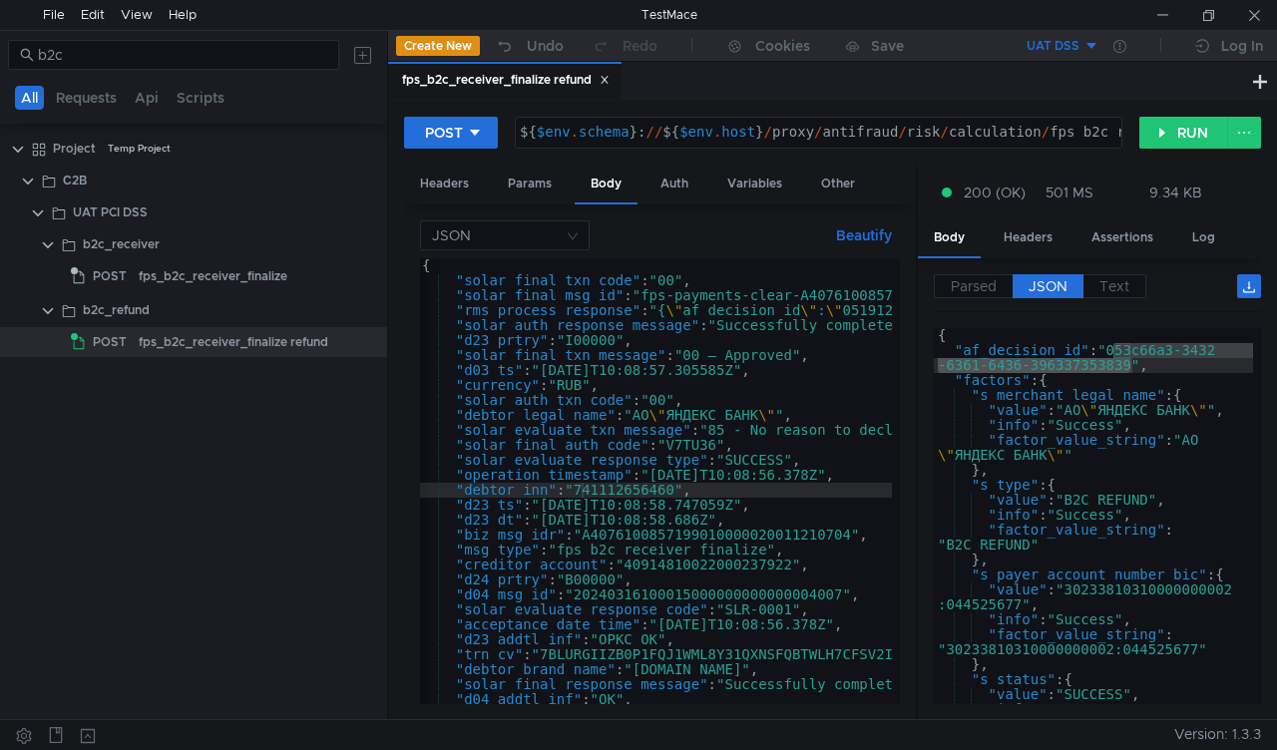
scroll to position [0, 2]
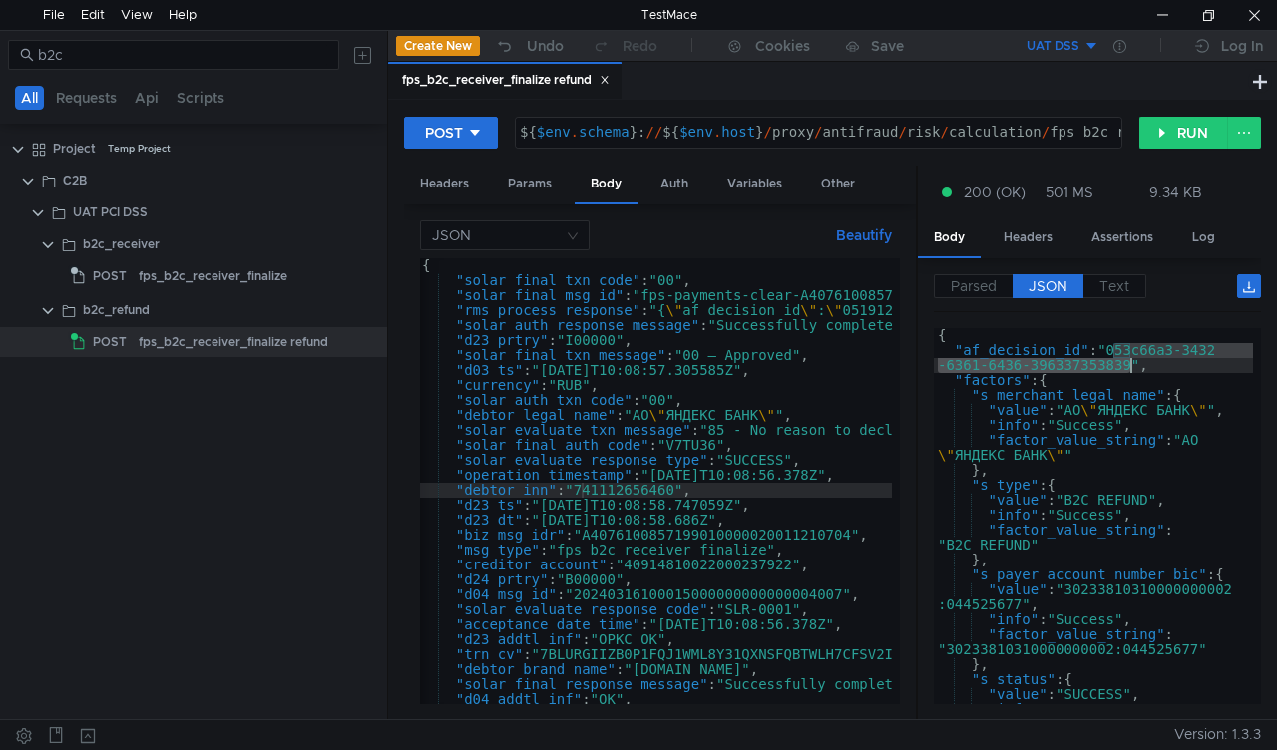
scroll to position [0, 2]
click at [1164, 3] on div at bounding box center [1162, 15] width 46 height 30
